Goal: Task Accomplishment & Management: Use online tool/utility

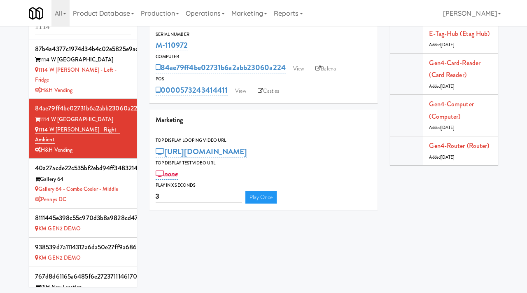
scroll to position [26, 0]
click at [82, 30] on input "1114" at bounding box center [83, 27] width 96 height 15
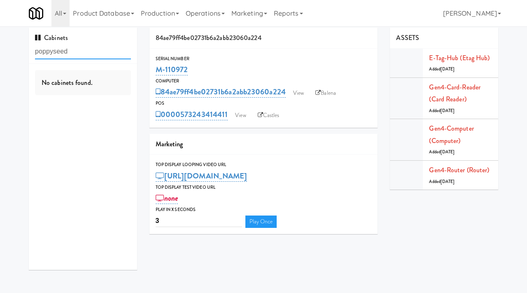
scroll to position [0, 0]
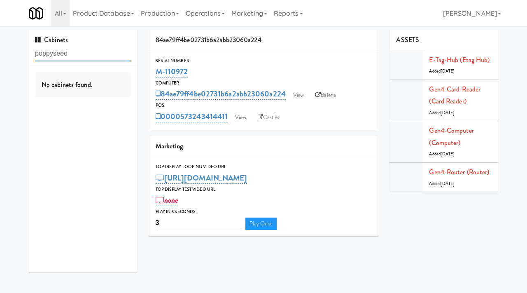
click at [55, 56] on input "poppyseed" at bounding box center [83, 53] width 96 height 15
type input "poppy seed"
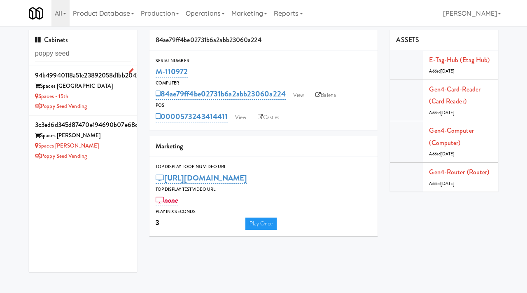
click at [103, 92] on div "Spaces - 15th" at bounding box center [83, 96] width 96 height 10
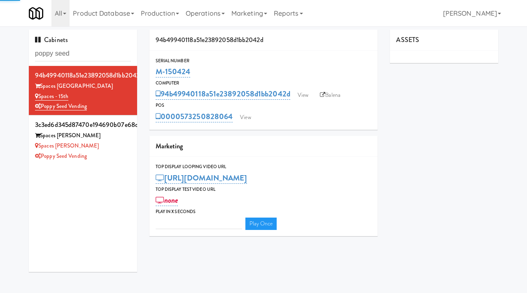
type input "3"
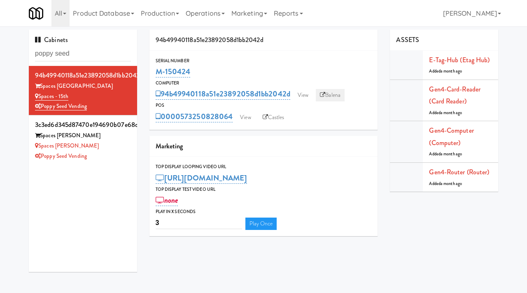
click at [332, 93] on link "Balena" at bounding box center [330, 95] width 29 height 12
click at [110, 151] on div "Poppy Seed Vending" at bounding box center [83, 156] width 96 height 10
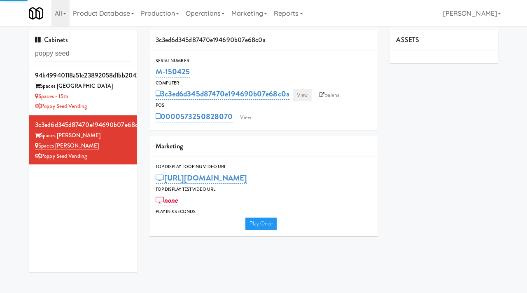
type input "3"
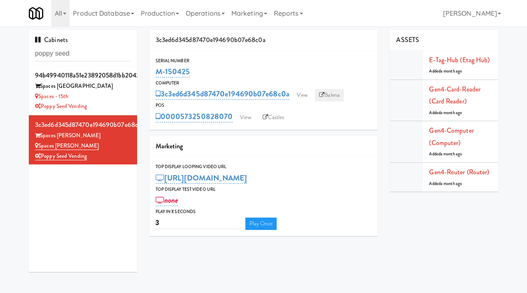
click at [334, 93] on link "Balena" at bounding box center [329, 95] width 29 height 12
